Goal: Communication & Community: Answer question/provide support

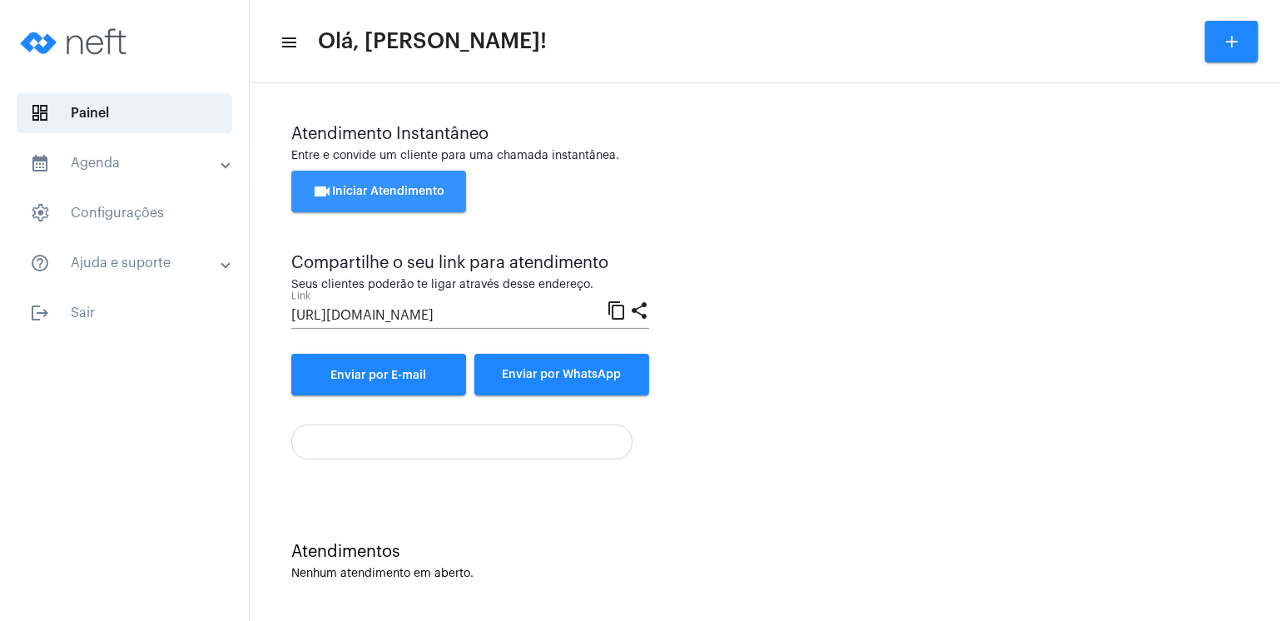
click at [433, 184] on button "videocam Iniciar Atendimento" at bounding box center [378, 192] width 175 height 42
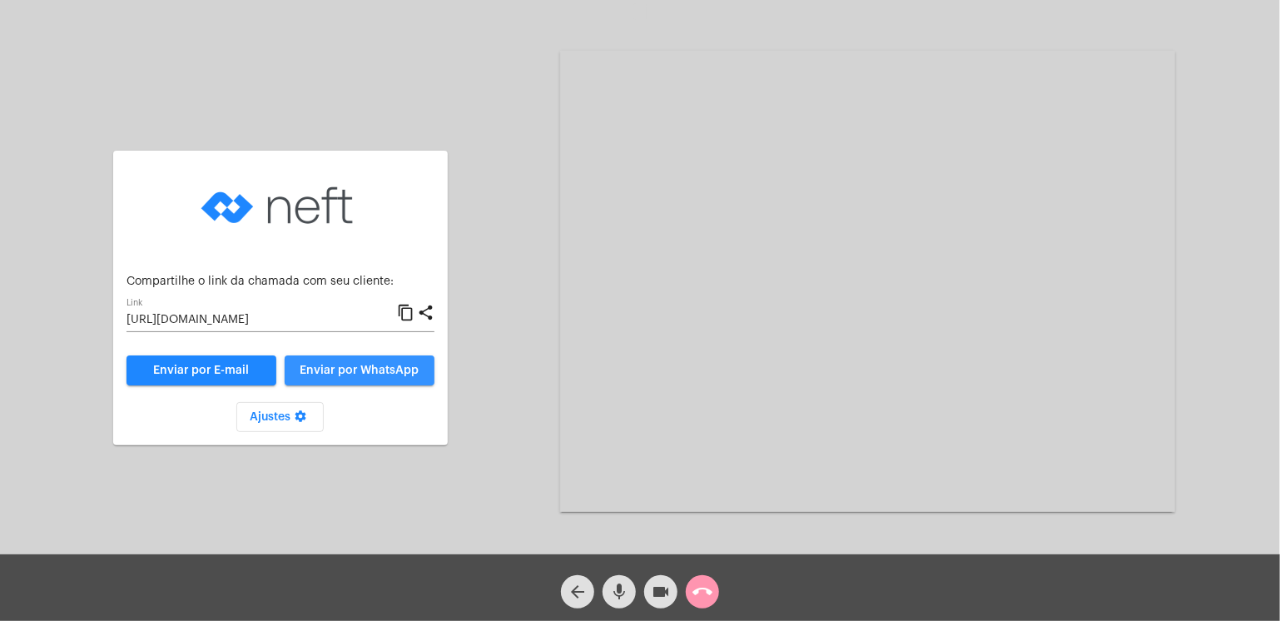
click at [374, 373] on span "Enviar por WhatsApp" at bounding box center [359, 370] width 119 height 12
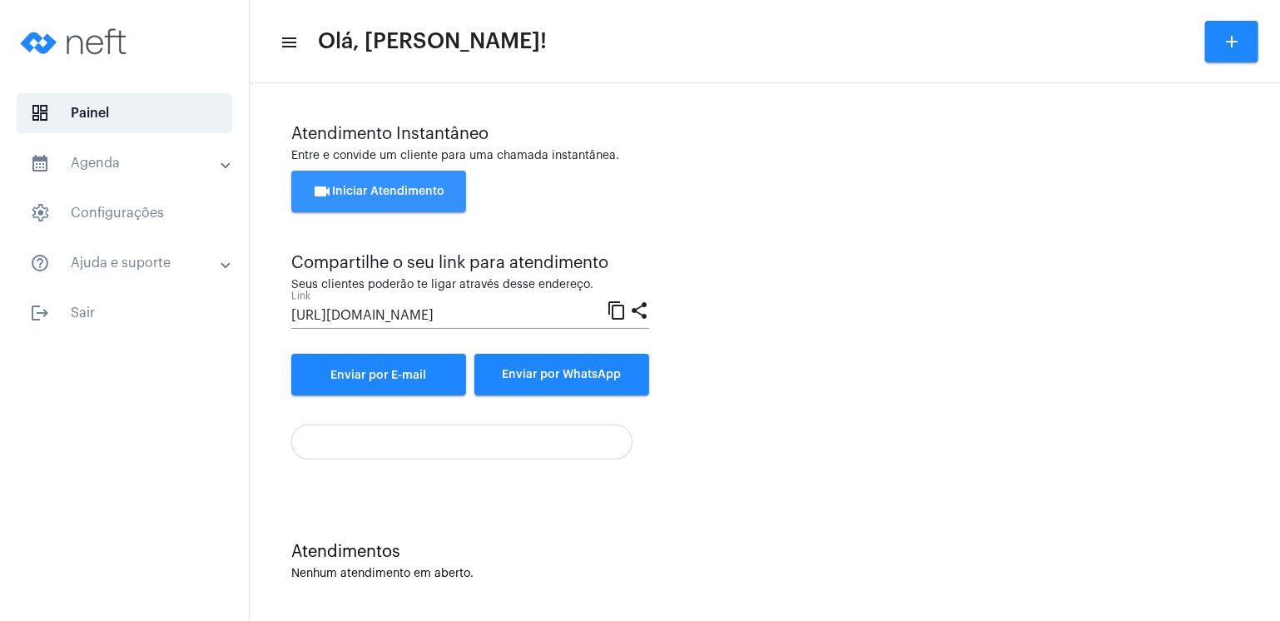
click at [400, 203] on button "videocam Iniciar Atendimento" at bounding box center [378, 192] width 175 height 42
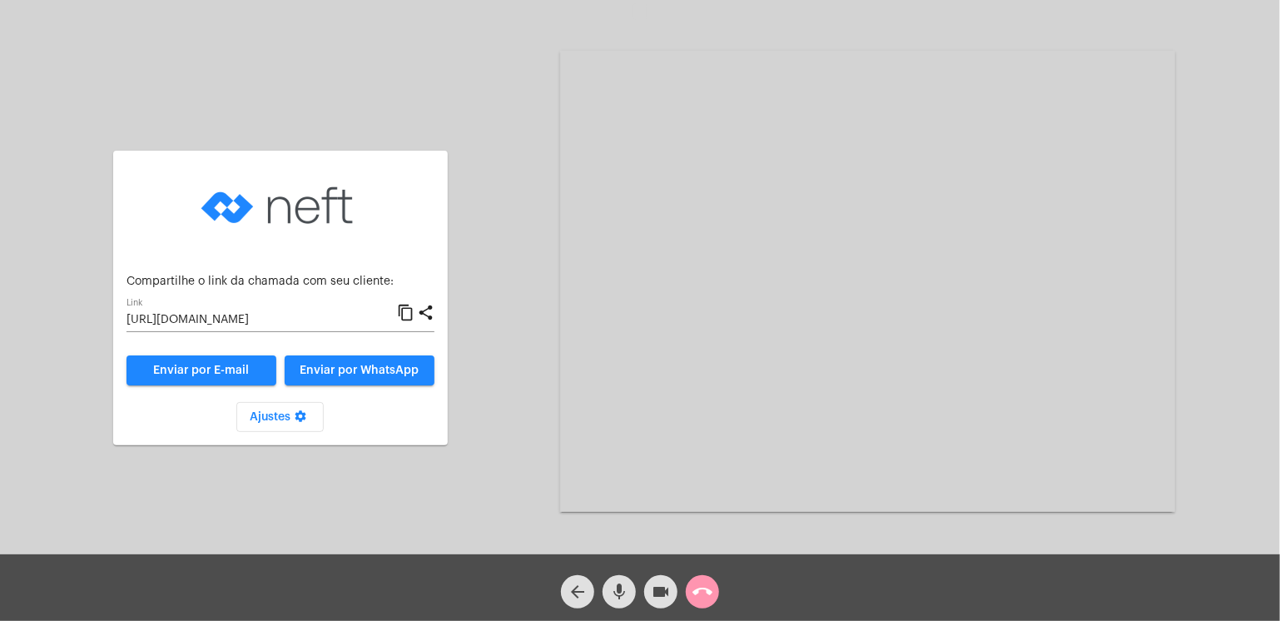
click at [354, 370] on span "Enviar por WhatsApp" at bounding box center [359, 370] width 119 height 12
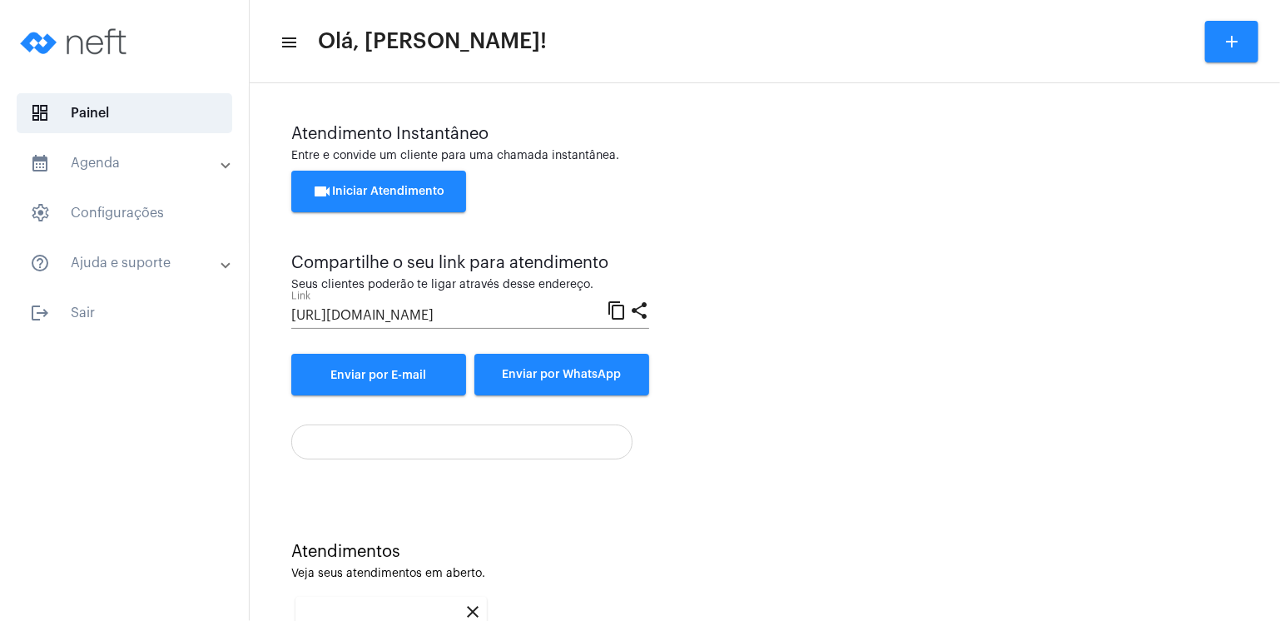
scroll to position [215, 0]
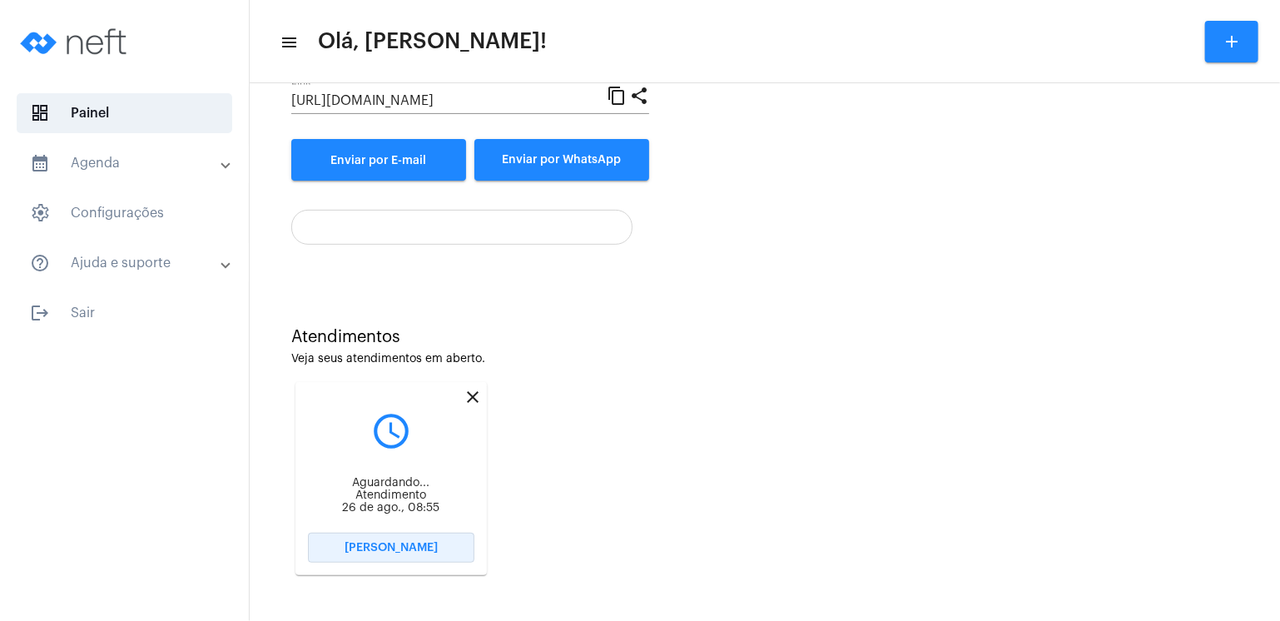
click at [424, 548] on span "[PERSON_NAME]" at bounding box center [390, 548] width 93 height 12
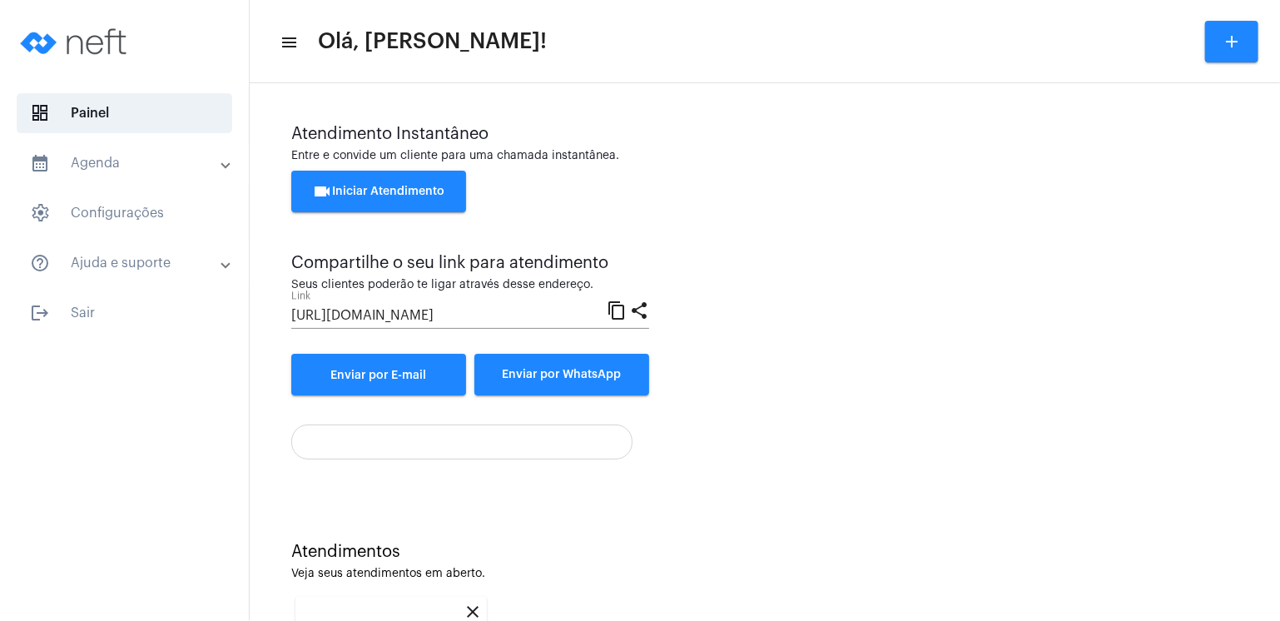
scroll to position [215, 0]
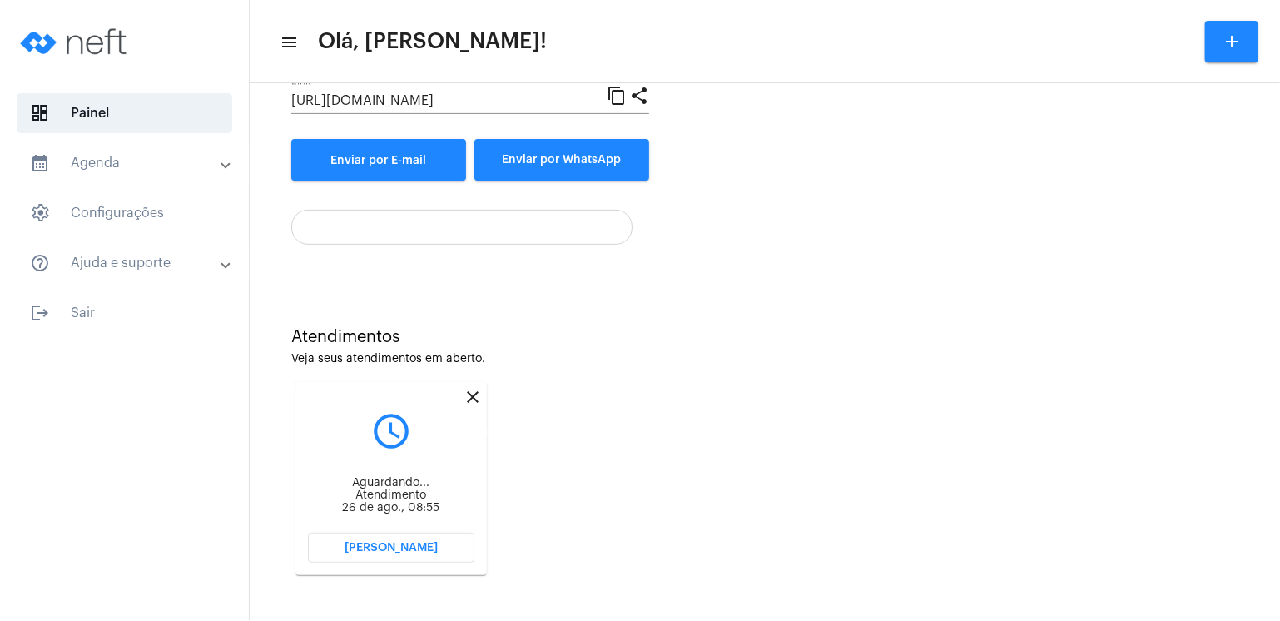
click at [473, 395] on mat-icon "close" at bounding box center [473, 397] width 20 height 20
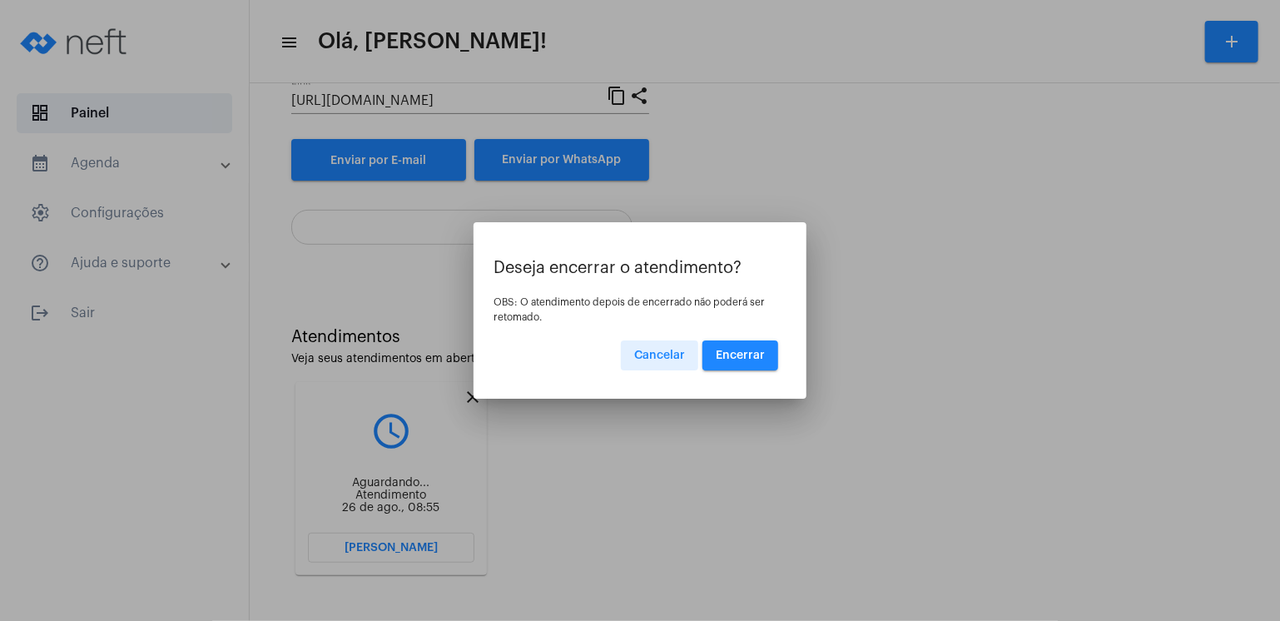
click at [766, 350] on button "Encerrar" at bounding box center [740, 355] width 76 height 30
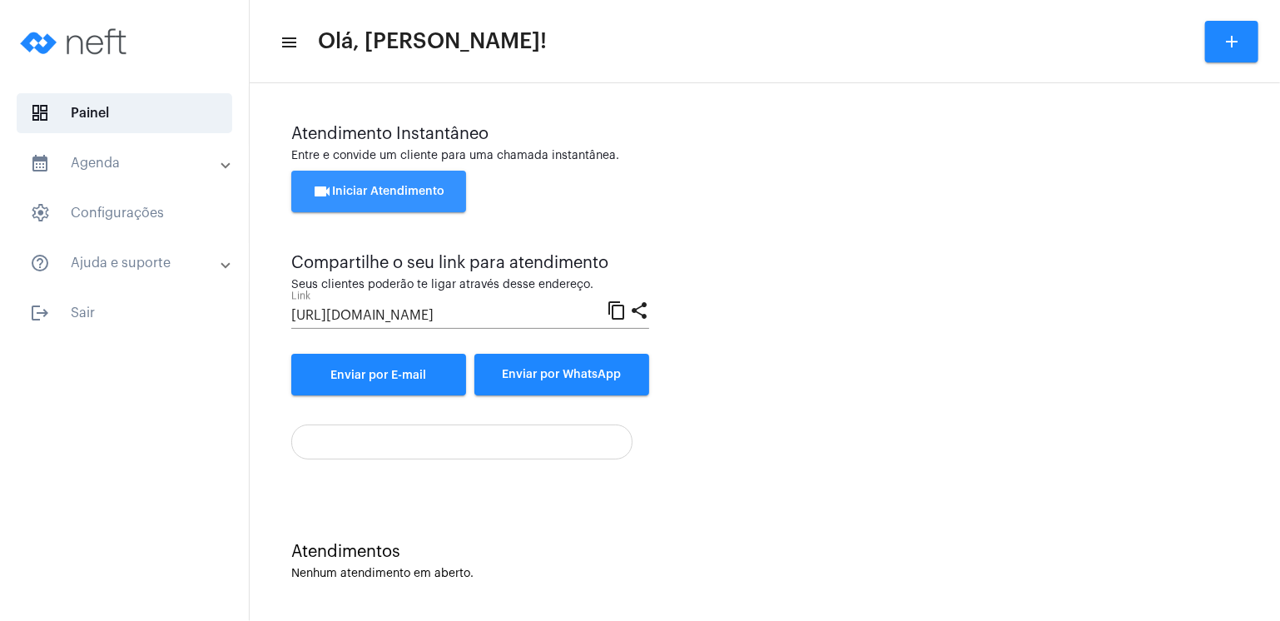
click at [408, 195] on span "videocam Iniciar Atendimento" at bounding box center [379, 192] width 132 height 12
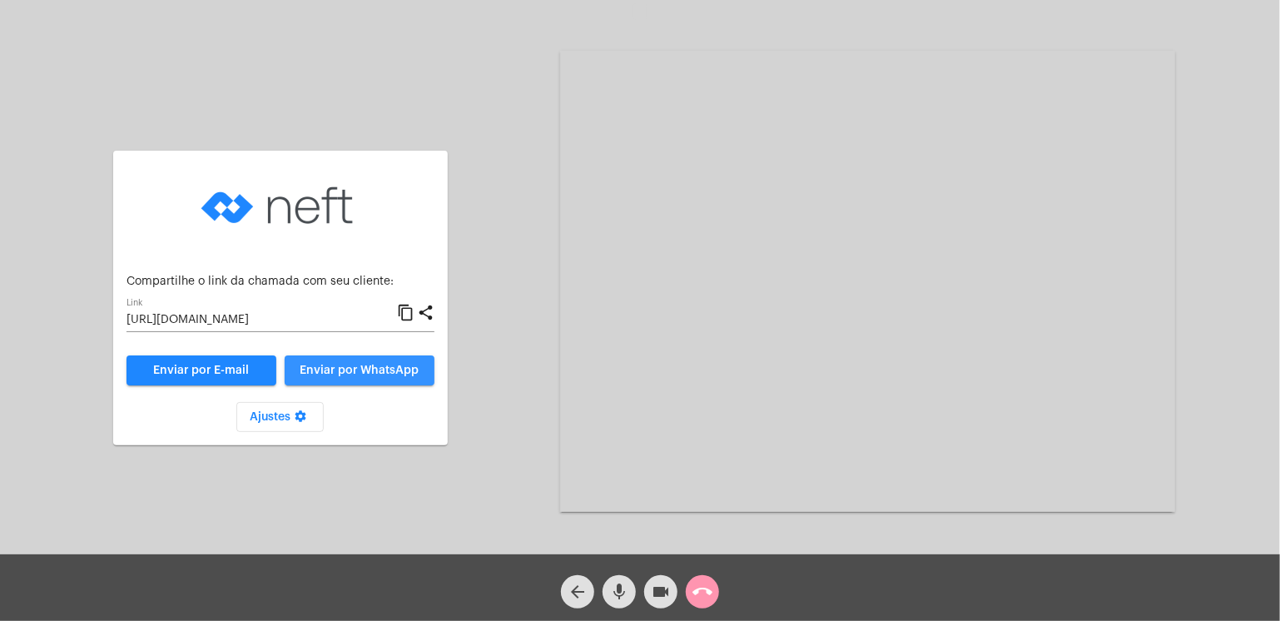
click at [380, 374] on span "Enviar por WhatsApp" at bounding box center [359, 370] width 119 height 12
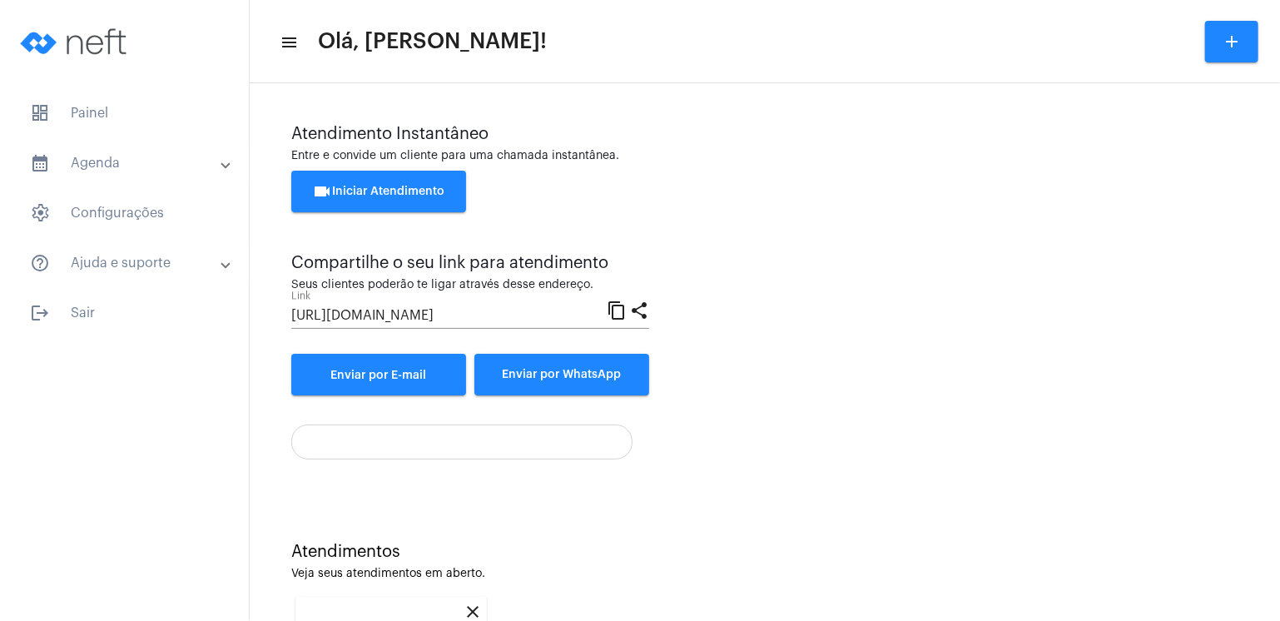
scroll to position [215, 0]
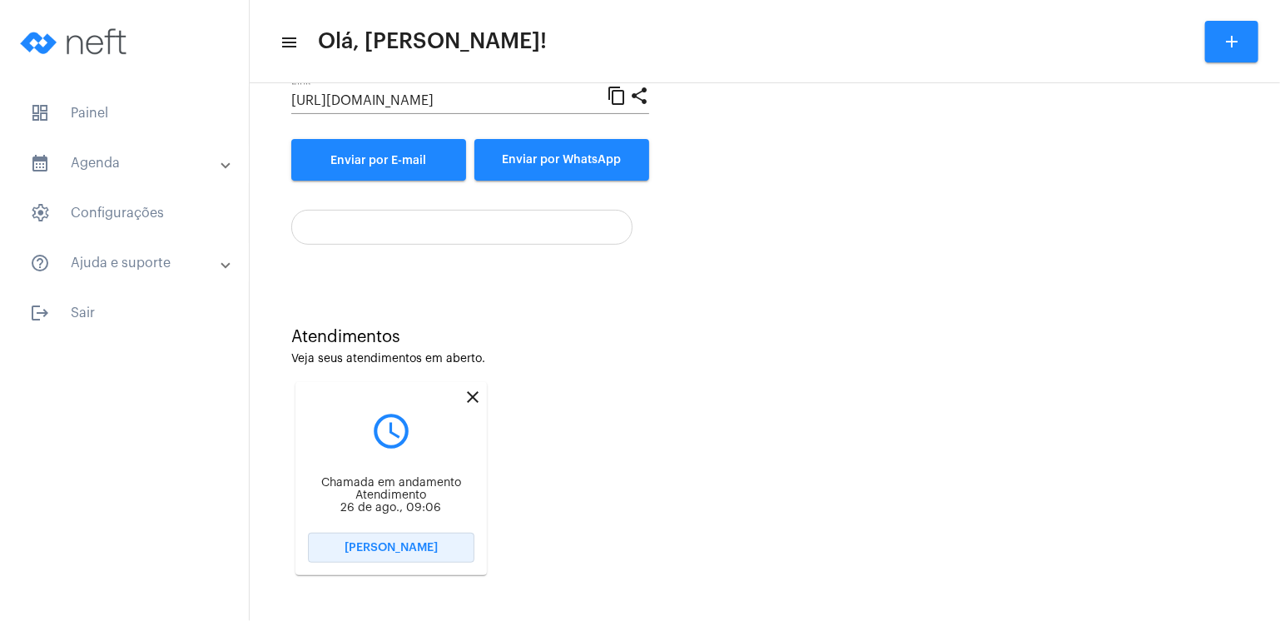
click at [411, 553] on button "[PERSON_NAME]" at bounding box center [391, 548] width 166 height 30
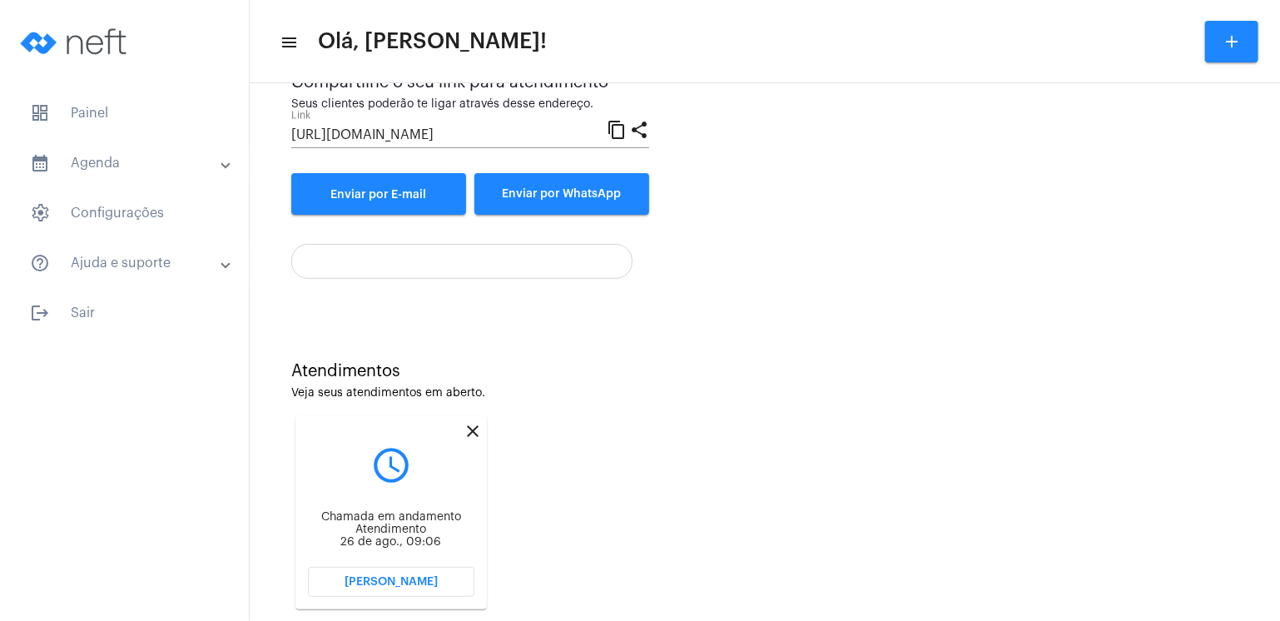
scroll to position [215, 0]
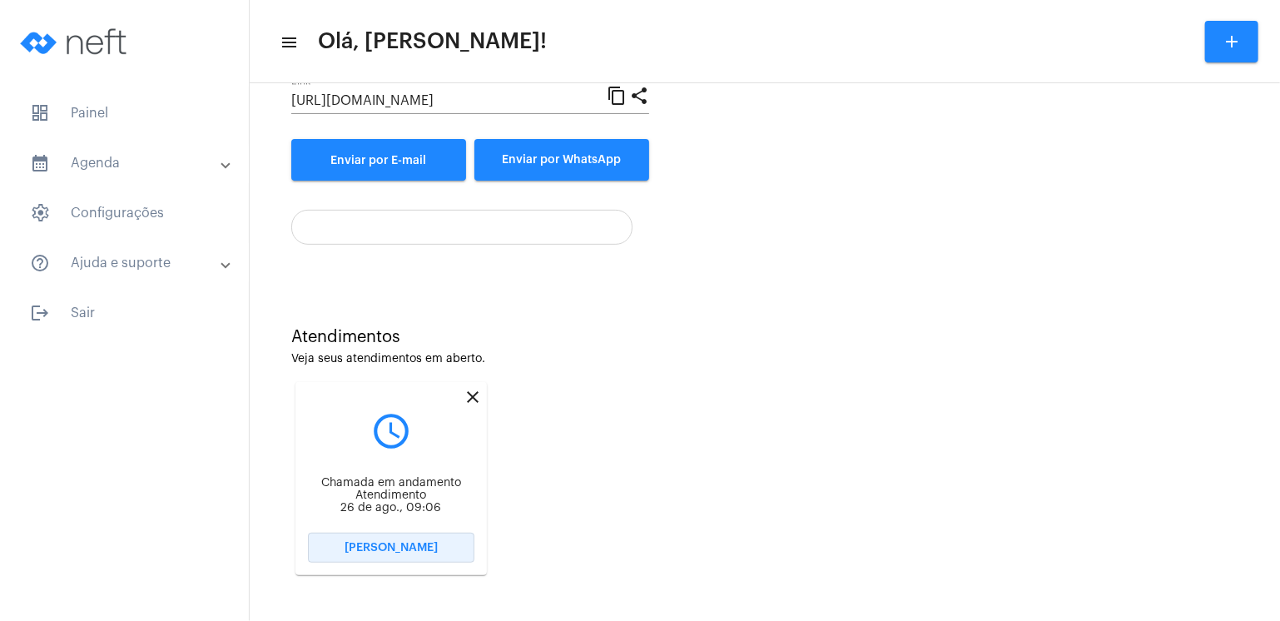
click at [404, 550] on span "[PERSON_NAME]" at bounding box center [390, 548] width 93 height 12
